Goal: Information Seeking & Learning: Learn about a topic

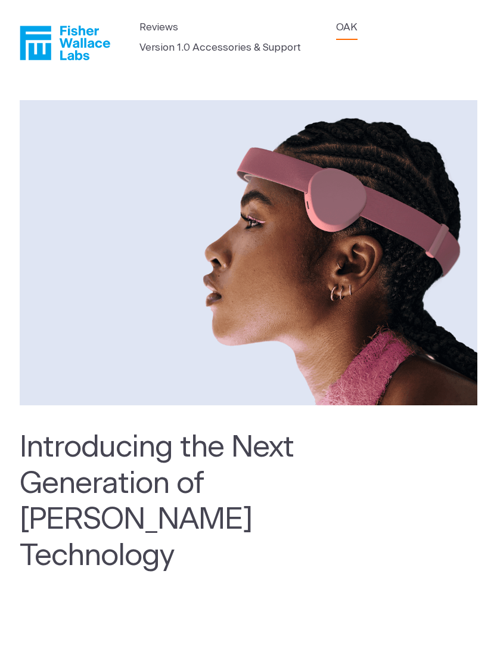
click at [351, 29] on link "OAK" at bounding box center [346, 27] width 21 height 15
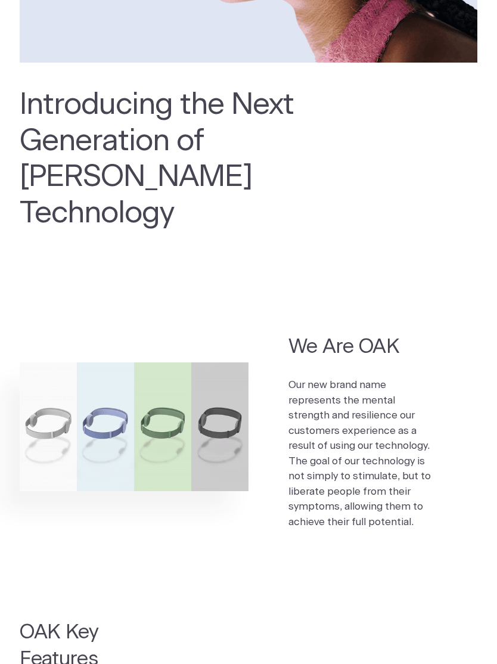
scroll to position [343, 0]
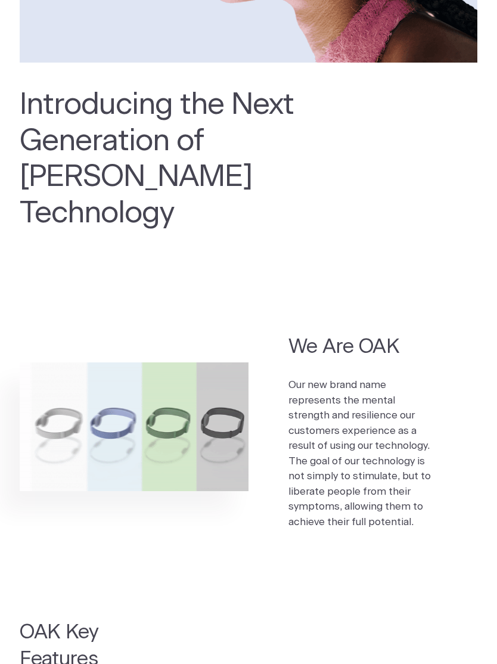
click at [355, 334] on h2 "We Are OAK" at bounding box center [362, 347] width 149 height 27
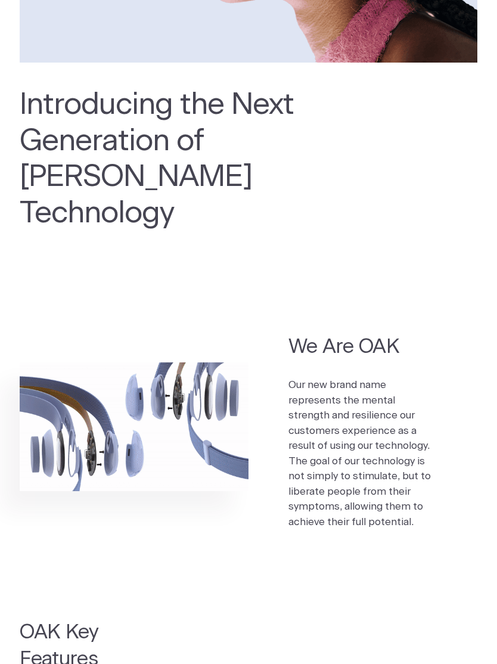
click at [347, 384] on p "Our new brand name represents the mental strength and resilience our customers …" at bounding box center [362, 453] width 149 height 152
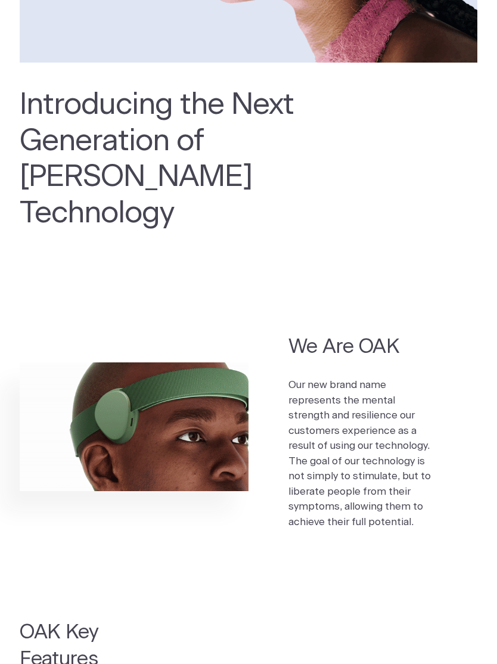
click at [139, 382] on img at bounding box center [134, 426] width 229 height 129
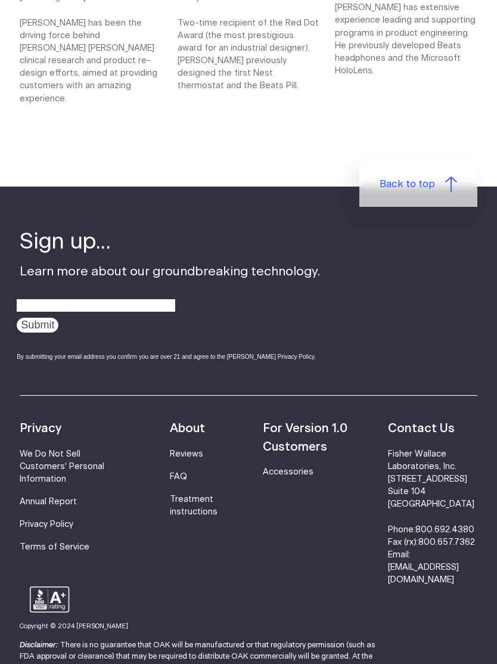
scroll to position [1629, 0]
click at [194, 496] on link "Treatment instructions" at bounding box center [194, 506] width 48 height 21
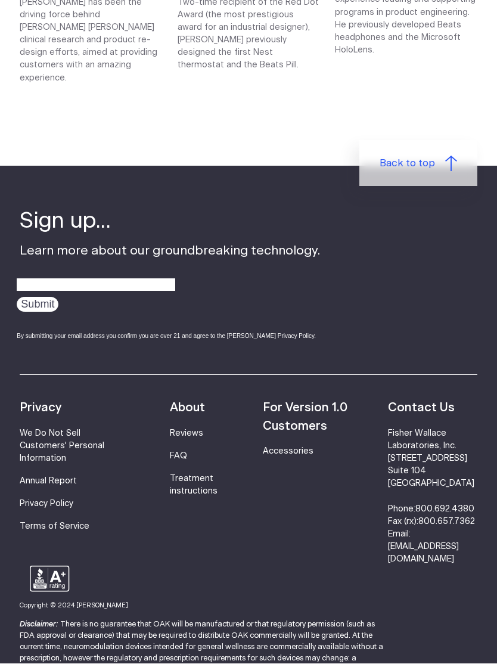
click at [180, 452] on link "FAQ" at bounding box center [178, 456] width 17 height 8
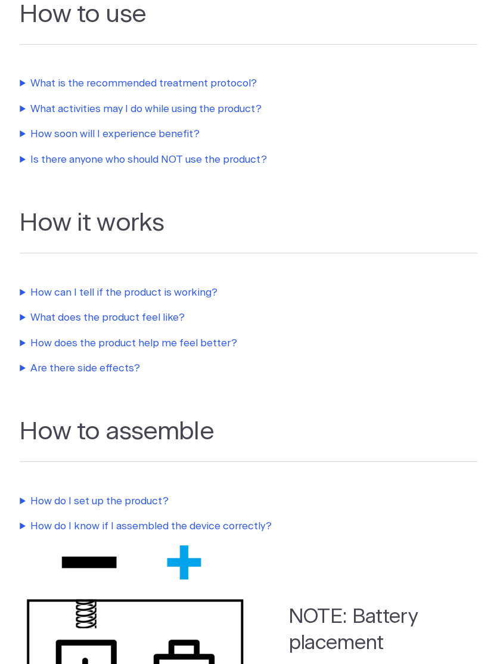
scroll to position [377, 0]
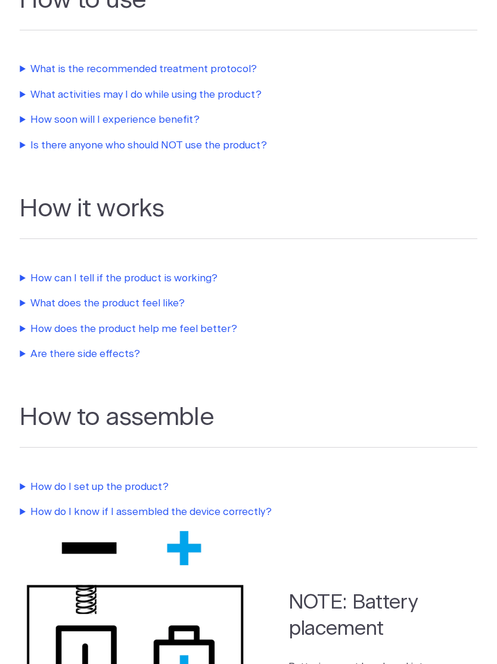
click at [138, 271] on summary "How can I tell if the product is working?" at bounding box center [248, 278] width 457 height 15
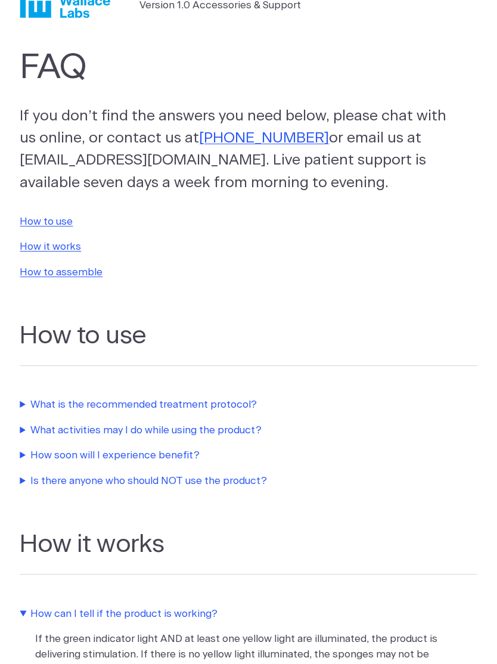
scroll to position [0, 0]
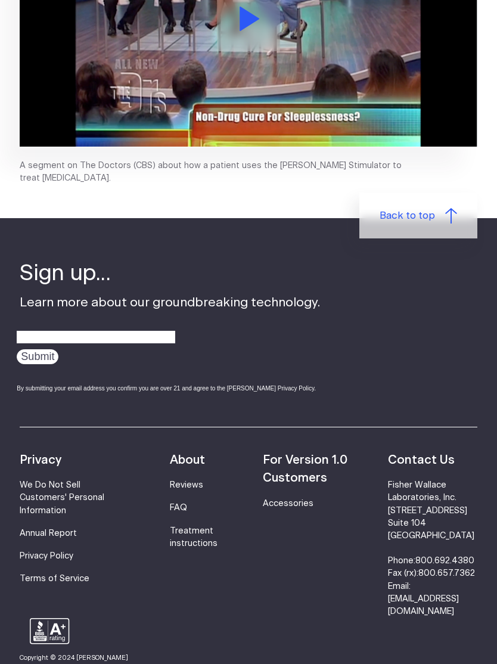
scroll to position [2871, 0]
click at [288, 500] on link "Accessories" at bounding box center [288, 504] width 51 height 8
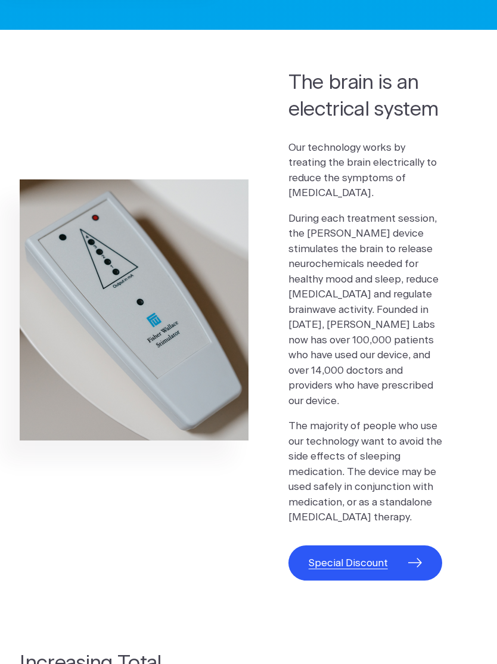
scroll to position [437, 0]
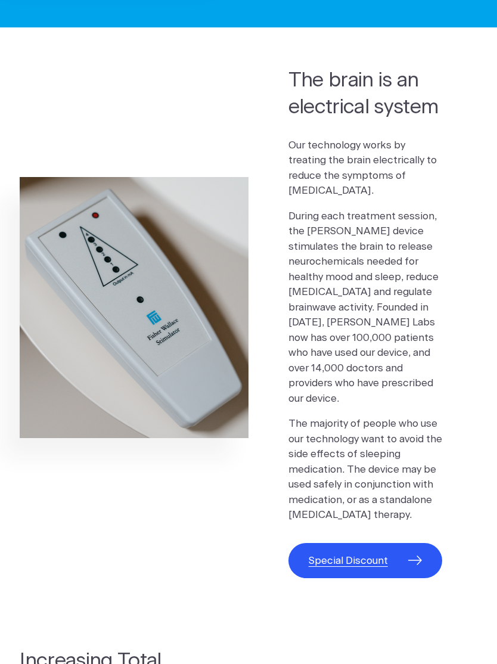
click at [376, 553] on span "Special Discount" at bounding box center [348, 560] width 79 height 15
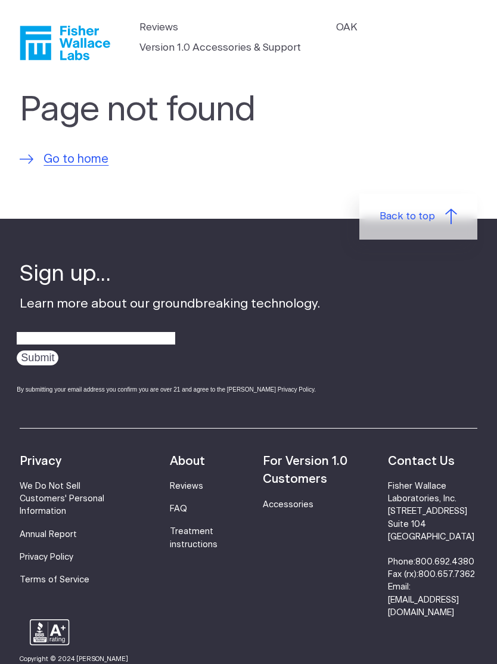
click at [79, 155] on span "Go to home" at bounding box center [75, 160] width 65 height 18
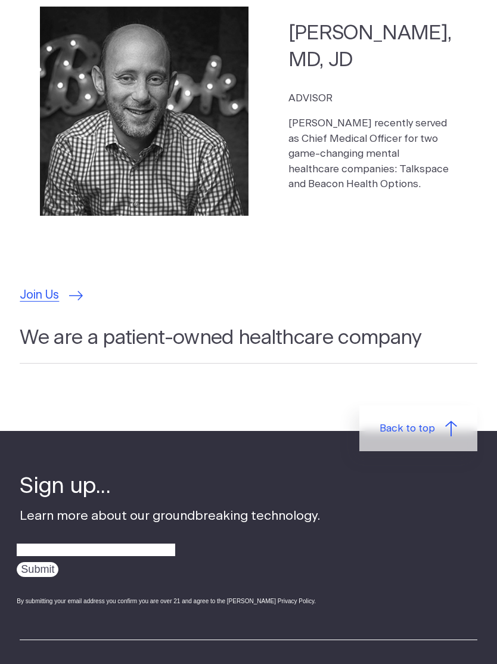
scroll to position [3436, 0]
click at [43, 287] on span "Join Us" at bounding box center [39, 296] width 39 height 18
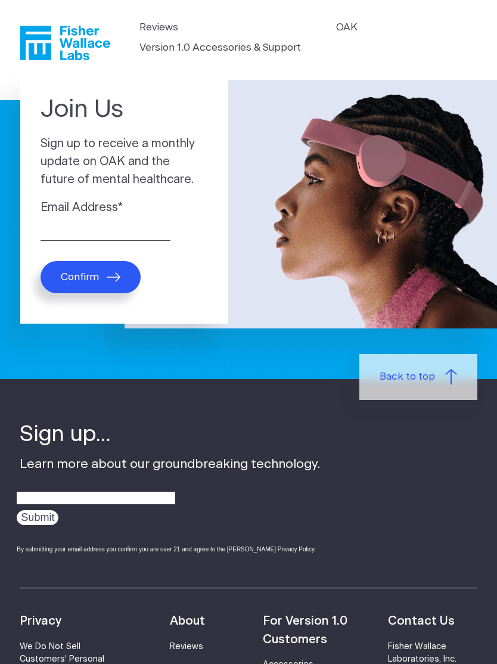
click at [107, 276] on button "Confirm" at bounding box center [91, 277] width 100 height 32
type input "rodneyreupert@yahoo.com"
click at [104, 281] on button "Confirm" at bounding box center [91, 277] width 100 height 32
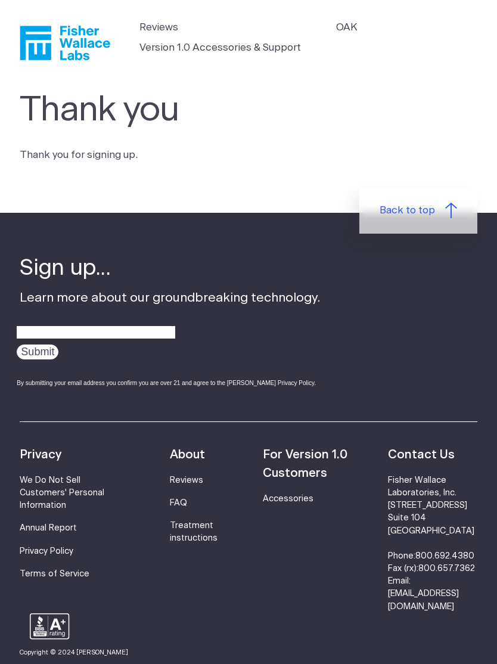
click at [74, 37] on icon "Fisher Wallace" at bounding box center [65, 43] width 91 height 35
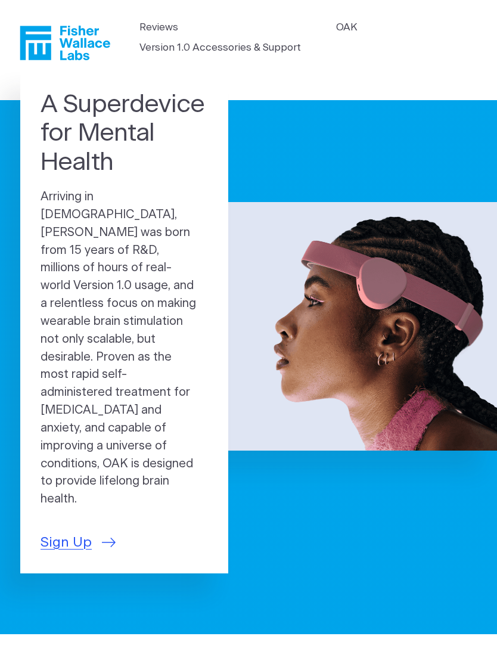
click at [74, 532] on span "Sign Up" at bounding box center [66, 542] width 51 height 21
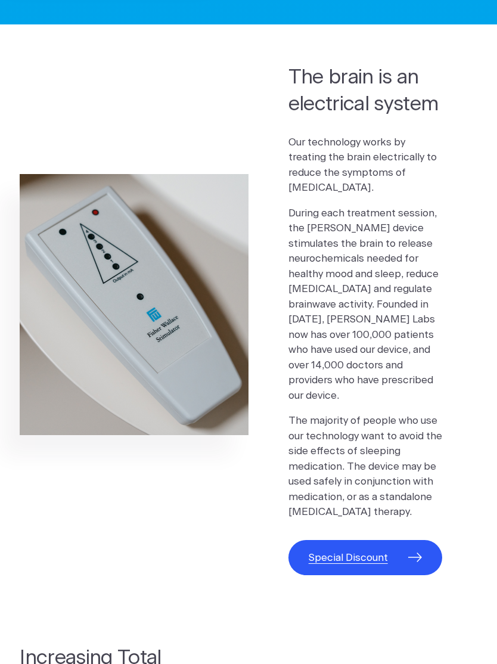
scroll to position [440, 0]
click at [362, 550] on span "Special Discount" at bounding box center [348, 557] width 79 height 15
